Goal: Information Seeking & Learning: Learn about a topic

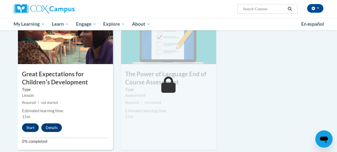
scroll to position [434, 0]
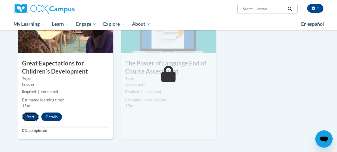
click at [28, 117] on button "Start" at bounding box center [30, 117] width 17 height 9
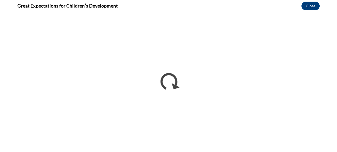
scroll to position [442, 0]
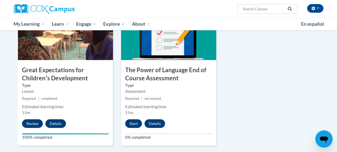
scroll to position [434, 0]
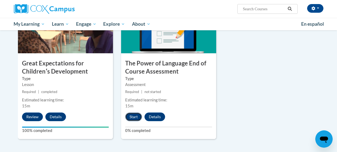
click at [136, 116] on button "Start" at bounding box center [133, 117] width 17 height 9
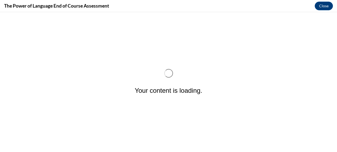
scroll to position [0, 0]
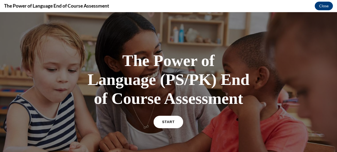
click at [161, 122] on link "START" at bounding box center [169, 122] width 30 height 12
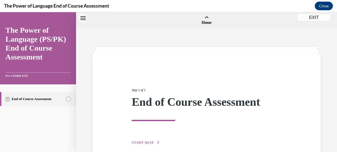
scroll to position [17, 0]
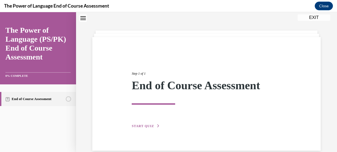
click at [148, 128] on button "START QUIZ" at bounding box center [146, 126] width 28 height 5
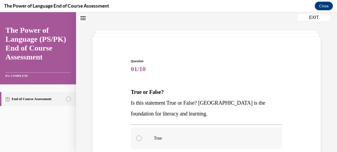
click at [141, 137] on div at bounding box center [138, 138] width 5 height 5
click at [141, 137] on input "True" at bounding box center [138, 138] width 5 height 5
radio input "true"
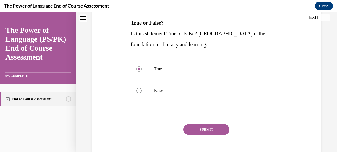
scroll to position [86, 0]
click at [212, 131] on button "SUBMIT" at bounding box center [206, 129] width 46 height 11
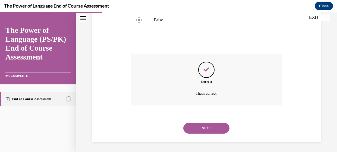
scroll to position [157, 0]
click at [208, 128] on button "NEXT" at bounding box center [206, 128] width 46 height 11
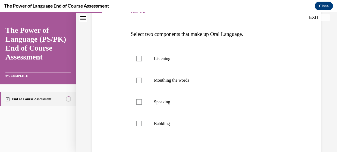
scroll to position [76, 0]
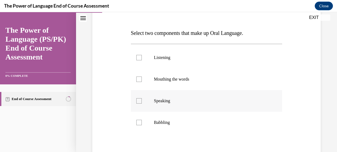
click at [143, 97] on label "Speaking" at bounding box center [206, 101] width 151 height 22
click at [142, 98] on input "Speaking" at bounding box center [138, 100] width 5 height 5
checkbox input "true"
click at [145, 60] on label "Listening" at bounding box center [206, 58] width 151 height 22
click at [142, 60] on input "Listening" at bounding box center [138, 57] width 5 height 5
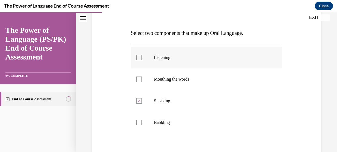
checkbox input "true"
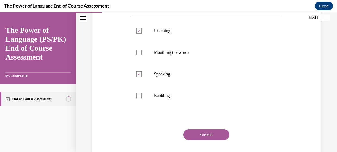
scroll to position [115, 0]
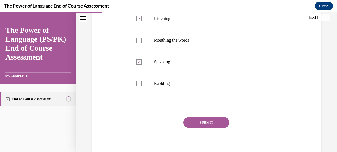
click at [195, 125] on button "SUBMIT" at bounding box center [206, 122] width 46 height 11
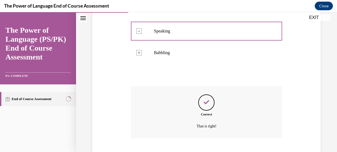
scroll to position [179, 0]
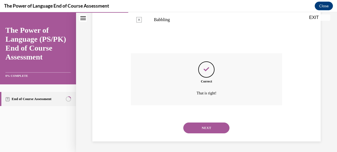
click at [196, 125] on button "NEXT" at bounding box center [206, 128] width 46 height 11
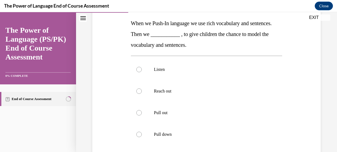
scroll to position [88, 0]
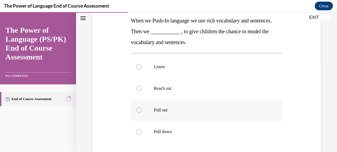
click at [171, 117] on label "Pull out" at bounding box center [206, 111] width 151 height 22
click at [142, 113] on input "Pull out" at bounding box center [138, 110] width 5 height 5
radio input "true"
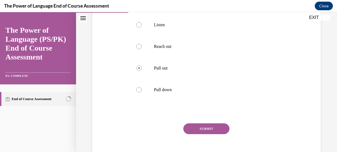
scroll to position [133, 0]
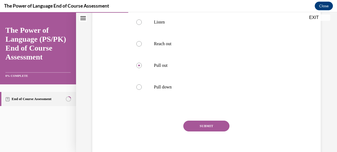
click at [194, 126] on button "SUBMIT" at bounding box center [206, 126] width 46 height 11
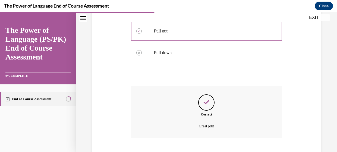
scroll to position [200, 0]
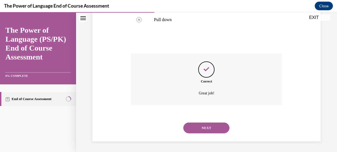
click at [195, 130] on button "NEXT" at bounding box center [206, 128] width 46 height 11
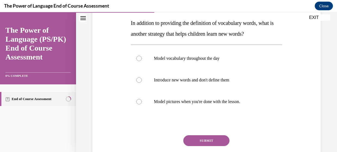
scroll to position [87, 0]
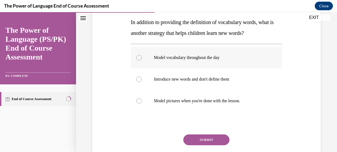
click at [148, 60] on label "Model vocabulary throughout the day" at bounding box center [206, 58] width 151 height 22
click at [142, 60] on input "Model vocabulary throughout the day" at bounding box center [138, 57] width 5 height 5
radio input "true"
click at [193, 141] on button "SUBMIT" at bounding box center [206, 140] width 46 height 11
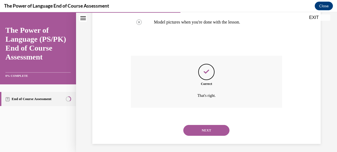
scroll to position [168, 0]
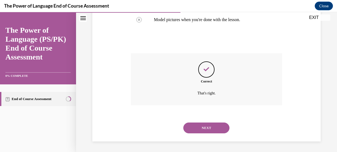
click at [195, 126] on button "NEXT" at bounding box center [206, 128] width 46 height 11
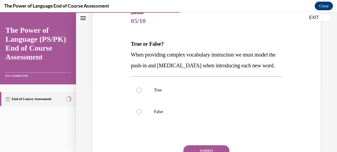
scroll to position [76, 0]
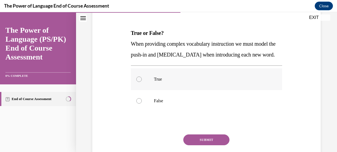
click at [135, 90] on label "True" at bounding box center [206, 80] width 151 height 22
click at [136, 82] on input "True" at bounding box center [138, 79] width 5 height 5
radio input "true"
click at [196, 146] on button "SUBMIT" at bounding box center [206, 140] width 46 height 11
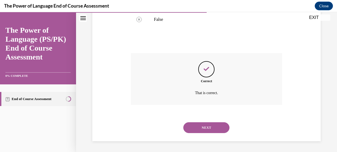
scroll to position [168, 0]
click at [190, 126] on button "NEXT" at bounding box center [206, 128] width 46 height 11
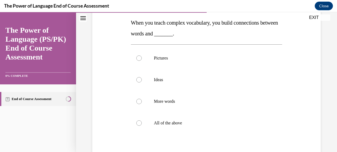
scroll to position [87, 0]
click at [141, 124] on label "All of the above" at bounding box center [206, 123] width 151 height 22
click at [141, 124] on input "All of the above" at bounding box center [138, 122] width 5 height 5
radio input "true"
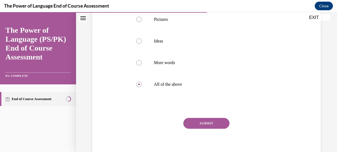
scroll to position [131, 0]
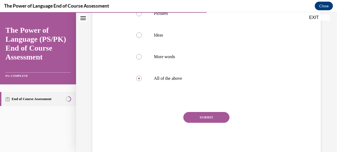
click at [217, 116] on button "SUBMIT" at bounding box center [206, 117] width 46 height 11
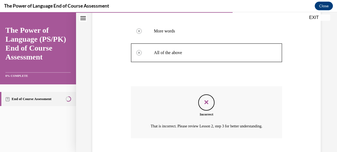
scroll to position [196, 0]
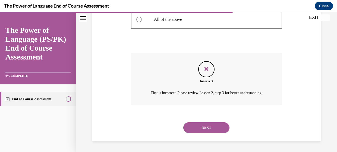
click at [211, 128] on button "NEXT" at bounding box center [206, 128] width 46 height 11
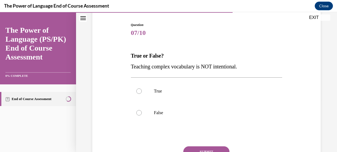
scroll to position [54, 0]
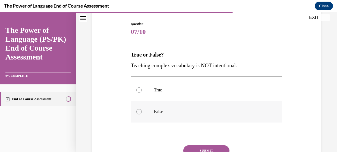
click at [149, 116] on label "False" at bounding box center [206, 112] width 151 height 22
click at [142, 115] on input "False" at bounding box center [138, 111] width 5 height 5
radio input "true"
click at [222, 149] on button "SUBMIT" at bounding box center [206, 151] width 46 height 11
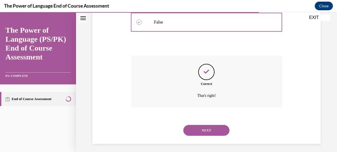
scroll to position [146, 0]
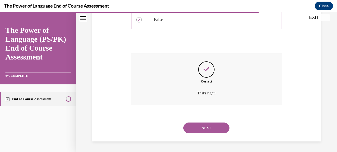
click at [205, 130] on button "NEXT" at bounding box center [206, 128] width 46 height 11
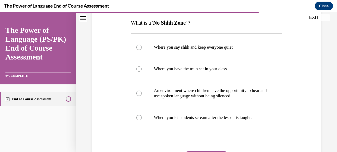
scroll to position [87, 0]
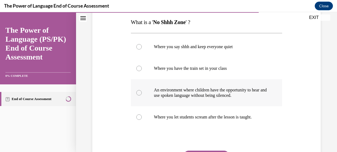
click at [140, 94] on div at bounding box center [138, 92] width 5 height 5
click at [140, 94] on input "An environment where children have the opportunity to hear and use spoken langu…" at bounding box center [138, 92] width 5 height 5
radio input "true"
click at [136, 115] on input "Where you let students scream after the lesson is taught." at bounding box center [138, 117] width 5 height 5
radio input "true"
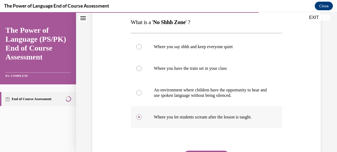
click at [136, 90] on input "An environment where children have the opportunity to hear and use spoken langu…" at bounding box center [138, 92] width 5 height 5
radio input "true"
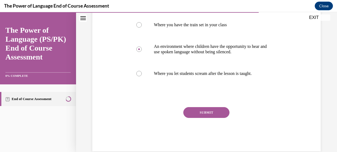
scroll to position [131, 0]
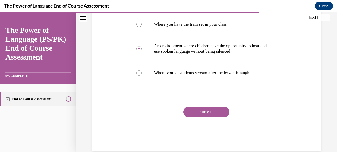
click at [224, 113] on button "SUBMIT" at bounding box center [206, 112] width 46 height 11
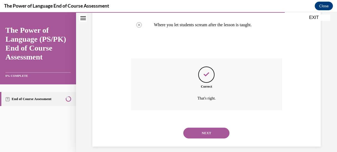
scroll to position [184, 0]
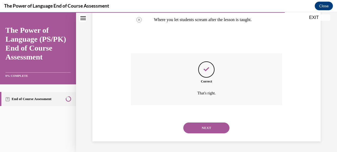
click at [216, 130] on button "NEXT" at bounding box center [206, 128] width 46 height 11
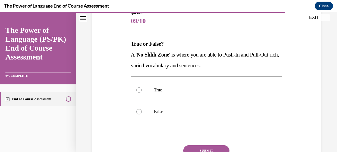
scroll to position [76, 0]
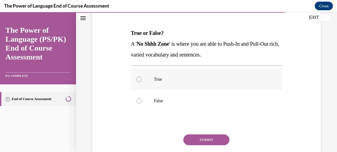
click at [139, 73] on label "True" at bounding box center [206, 80] width 151 height 22
click at [139, 77] on input "True" at bounding box center [138, 79] width 5 height 5
radio input "true"
click at [192, 136] on button "SUBMIT" at bounding box center [206, 140] width 46 height 11
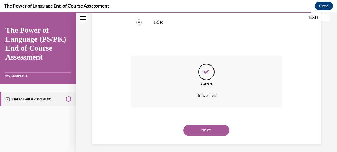
scroll to position [157, 0]
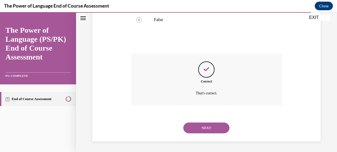
click at [192, 131] on button "NEXT" at bounding box center [206, 128] width 46 height 11
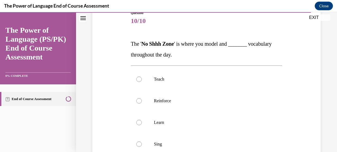
scroll to position [76, 0]
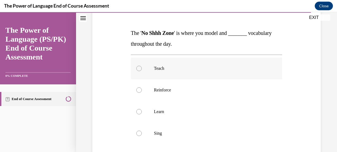
click at [154, 73] on label "Teach" at bounding box center [206, 69] width 151 height 22
click at [142, 71] on input "Teach" at bounding box center [138, 68] width 5 height 5
radio input "true"
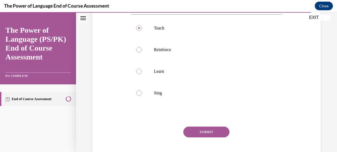
scroll to position [128, 0]
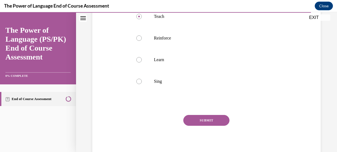
click at [205, 123] on button "SUBMIT" at bounding box center [206, 120] width 46 height 11
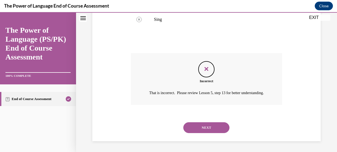
scroll to position [196, 0]
click at [207, 130] on button "NEXT" at bounding box center [206, 128] width 46 height 11
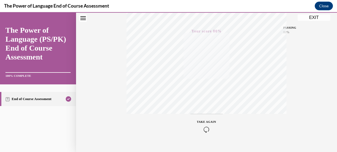
scroll to position [138, 0]
click at [315, 18] on button "EXIT" at bounding box center [313, 17] width 33 height 7
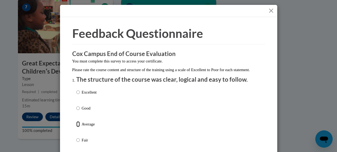
click at [79, 128] on input "Average" at bounding box center [78, 125] width 4 height 6
radio input "true"
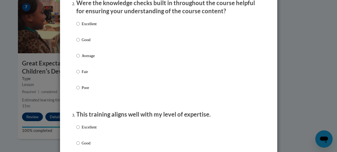
scroll to position [169, 0]
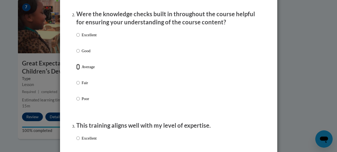
click at [79, 70] on input "Average" at bounding box center [78, 67] width 4 height 6
radio input "true"
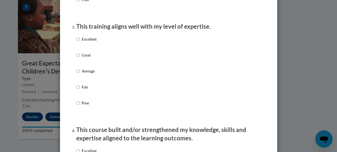
scroll to position [267, 0]
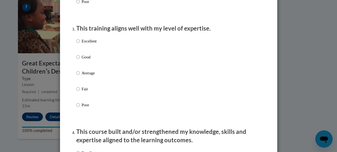
click at [81, 78] on label "Average" at bounding box center [86, 77] width 20 height 15
click at [80, 76] on input "Average" at bounding box center [78, 73] width 4 height 6
radio input "true"
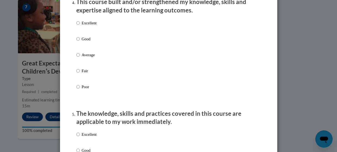
scroll to position [399, 0]
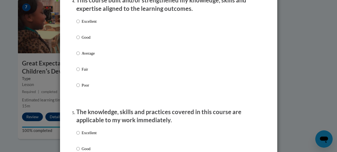
click at [82, 63] on label "Average" at bounding box center [86, 57] width 20 height 15
click at [80, 56] on input "Average" at bounding box center [78, 53] width 4 height 6
radio input "true"
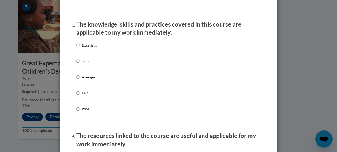
scroll to position [506, 0]
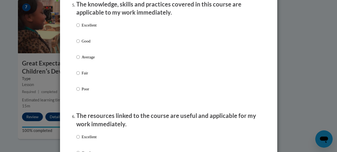
click at [86, 60] on p "Average" at bounding box center [89, 57] width 15 height 6
click at [80, 60] on input "Average" at bounding box center [78, 57] width 4 height 6
radio input "true"
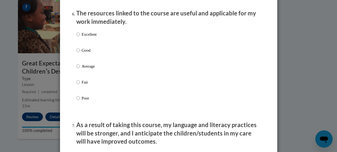
scroll to position [609, 0]
click at [81, 73] on label "Average" at bounding box center [86, 70] width 20 height 15
click at [80, 69] on input "Average" at bounding box center [78, 66] width 4 height 6
radio input "true"
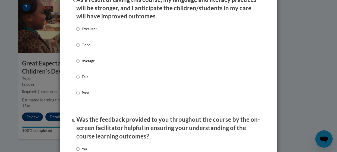
scroll to position [737, 0]
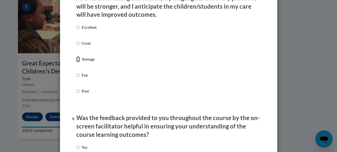
click at [77, 62] on input "Average" at bounding box center [78, 59] width 4 height 6
radio input "true"
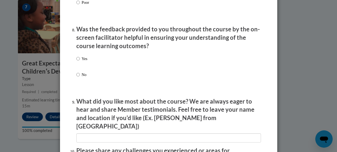
scroll to position [827, 0]
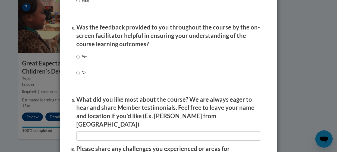
click at [81, 65] on label "Yes" at bounding box center [81, 61] width 11 height 15
click at [80, 60] on input "Yes" at bounding box center [78, 57] width 4 height 6
radio input "true"
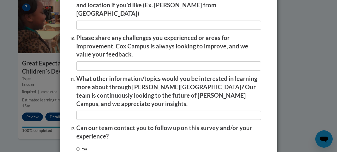
scroll to position [979, 0]
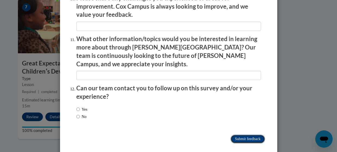
click at [251, 135] on input "Submit feedback" at bounding box center [247, 139] width 34 height 9
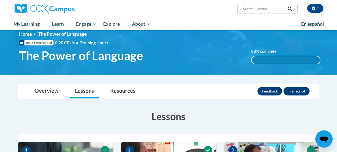
scroll to position [0, 0]
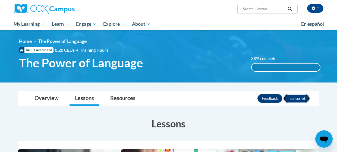
click at [295, 99] on button "Transcript" at bounding box center [296, 98] width 26 height 9
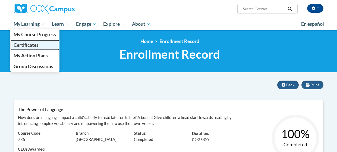
click at [30, 45] on span "Certificates" at bounding box center [26, 45] width 25 height 6
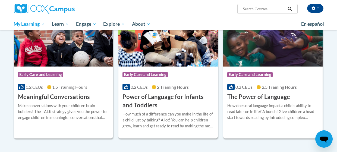
scroll to position [130, 0]
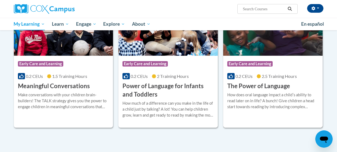
click at [273, 103] on div "How does oral language impact a childʹs ability to read later on in life? A bun…" at bounding box center [272, 101] width 91 height 18
